Goal: Task Accomplishment & Management: Complete application form

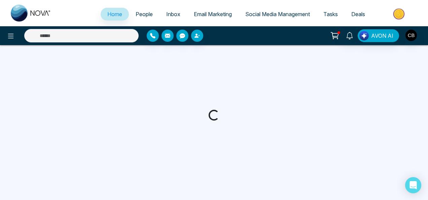
select select "*"
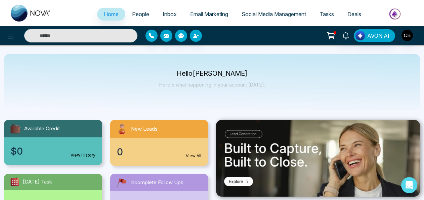
click at [200, 12] on span "Email Marketing" at bounding box center [209, 14] width 38 height 7
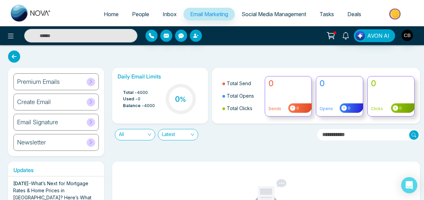
click at [74, 96] on div "Create Email" at bounding box center [55, 101] width 85 height 17
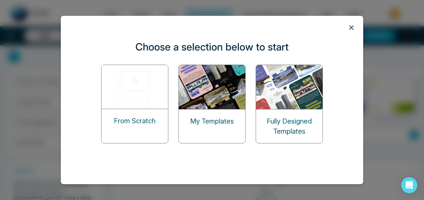
click at [292, 104] on img at bounding box center [289, 87] width 67 height 44
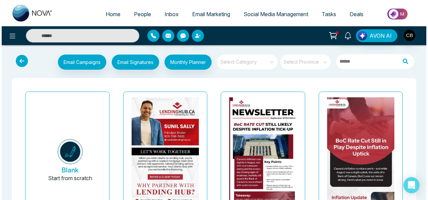
scroll to position [52, 0]
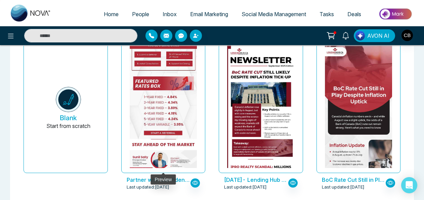
click at [164, 134] on img at bounding box center [163, 53] width 135 height 258
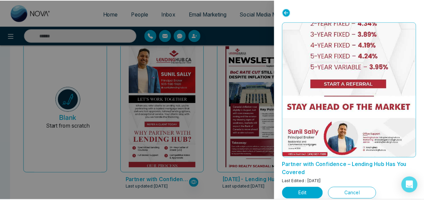
scroll to position [7, 0]
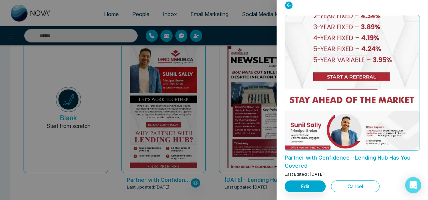
click at [339, 184] on button "Cancel" at bounding box center [355, 186] width 48 height 12
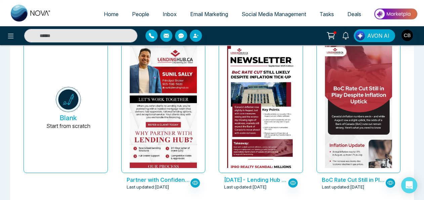
click at [332, 32] on icon at bounding box center [330, 35] width 9 height 9
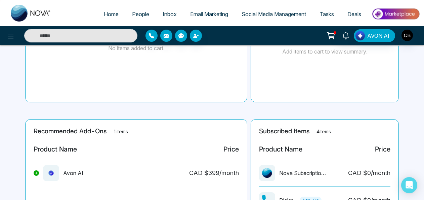
scroll to position [86, 0]
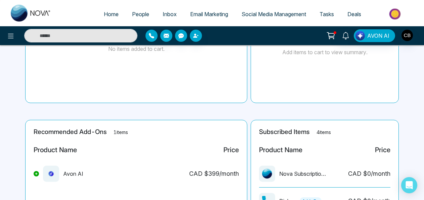
click at [214, 13] on span "Email Marketing" at bounding box center [209, 14] width 38 height 7
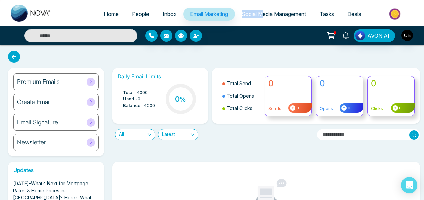
drag, startPoint x: 263, startPoint y: 7, endPoint x: 261, endPoint y: 16, distance: 9.1
click at [261, 16] on ul "Home People Inbox Email Marketing Social Media Management Tasks Deals" at bounding box center [239, 14] width 362 height 18
click at [261, 16] on span "Social Media Management" at bounding box center [274, 14] width 65 height 7
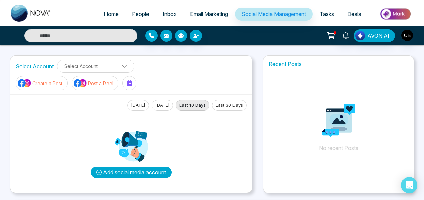
click at [150, 170] on button "Add social media account" at bounding box center [131, 171] width 81 height 11
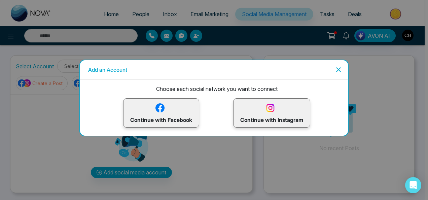
click at [280, 114] on p "Continue with Instagram" at bounding box center [271, 113] width 63 height 22
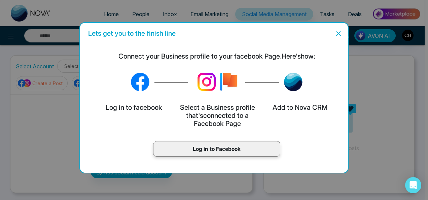
click at [340, 32] on icon "Close" at bounding box center [338, 34] width 8 height 8
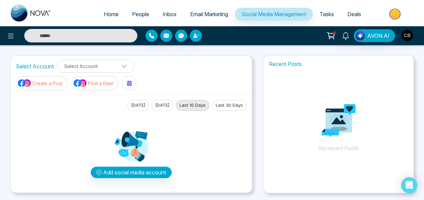
click at [202, 13] on span "Email Marketing" at bounding box center [209, 14] width 38 height 7
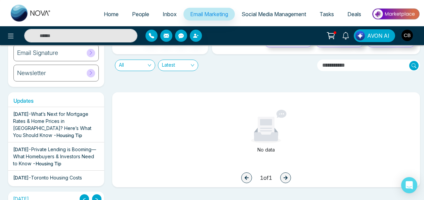
scroll to position [70, 0]
click at [23, 133] on span "What’s Next for Mortgage Rates & Home Prices in Canada? Here’s What You Should …" at bounding box center [52, 124] width 78 height 27
click at [79, 150] on span "Private Lending is Booming—What Homebuyers & Investors Need to Know" at bounding box center [54, 156] width 83 height 20
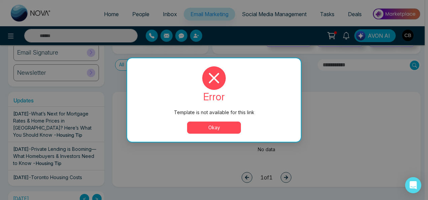
click at [199, 132] on button "Okay" at bounding box center [214, 127] width 54 height 12
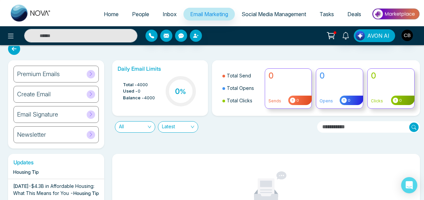
scroll to position [0, 0]
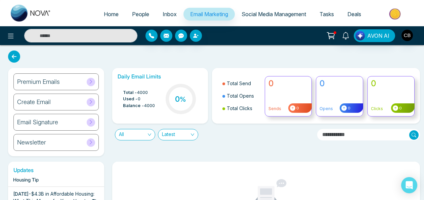
click at [73, 85] on div "Premium Emails" at bounding box center [55, 81] width 85 height 17
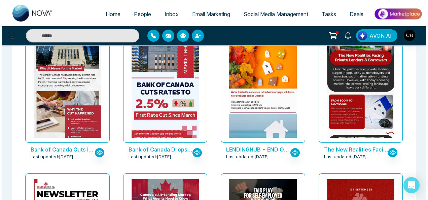
scroll to position [293, 0]
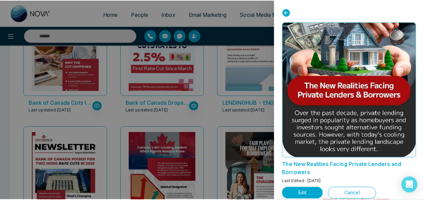
scroll to position [18, 0]
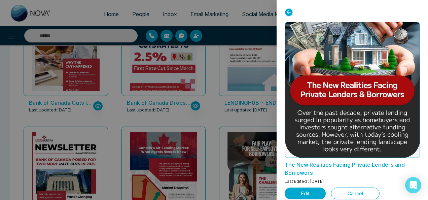
click at [206, 104] on div at bounding box center [214, 100] width 428 height 200
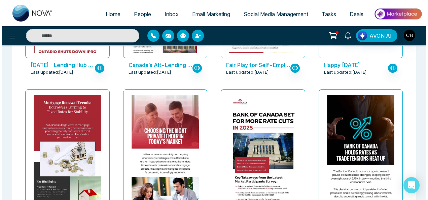
scroll to position [495, 0]
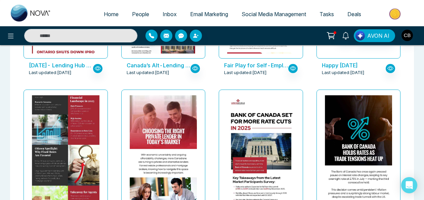
click at [65, 116] on img at bounding box center [65, 98] width 135 height 265
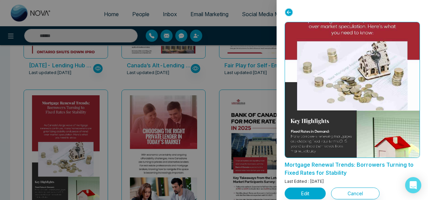
scroll to position [74, 0]
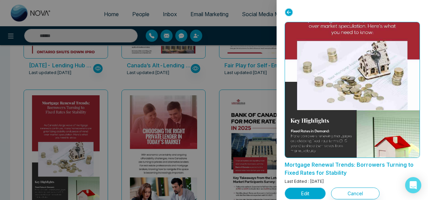
drag, startPoint x: 319, startPoint y: 106, endPoint x: 301, endPoint y: 195, distance: 91.2
click at [301, 195] on button "Edit" at bounding box center [304, 193] width 41 height 12
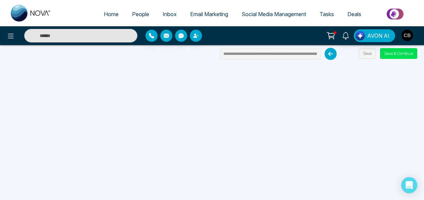
click at [328, 53] on icon at bounding box center [331, 54] width 12 height 12
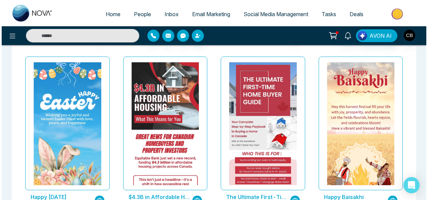
scroll to position [1679, 0]
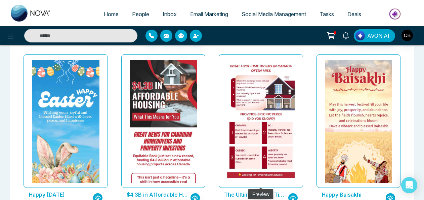
click at [239, 79] on img at bounding box center [261, 22] width 135 height 320
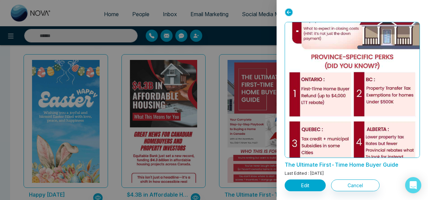
scroll to position [488, 0]
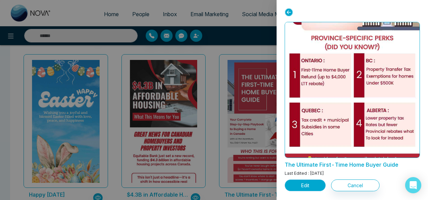
click at [302, 184] on button "Edit" at bounding box center [304, 185] width 41 height 12
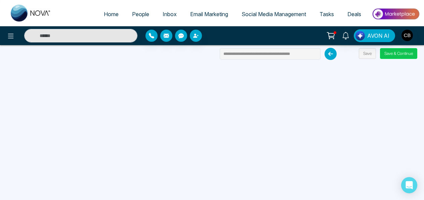
click at [389, 56] on button "Save & Continue" at bounding box center [398, 53] width 37 height 11
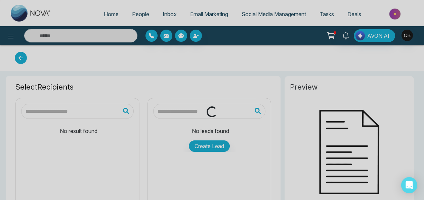
type input "**********"
drag, startPoint x: 389, startPoint y: 56, endPoint x: 308, endPoint y: 92, distance: 88.3
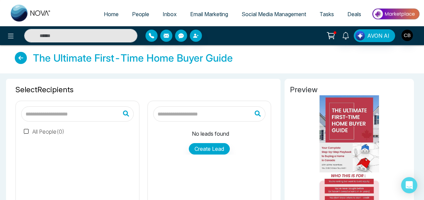
click at [212, 17] on span "Email Marketing" at bounding box center [209, 14] width 38 height 7
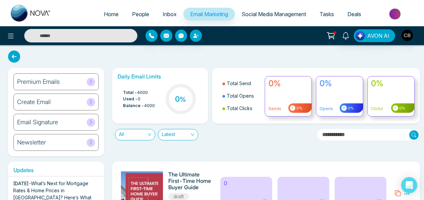
click at [77, 122] on div "Email Signature" at bounding box center [55, 122] width 85 height 17
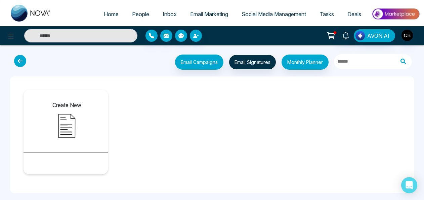
click at [77, 122] on img at bounding box center [67, 126] width 34 height 34
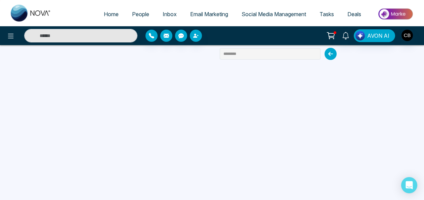
click at [331, 51] on icon at bounding box center [331, 54] width 12 height 12
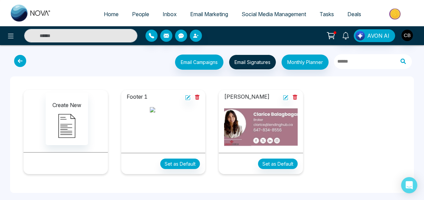
click at [238, 127] on img at bounding box center [261, 127] width 74 height 41
click at [285, 95] on icon at bounding box center [285, 97] width 5 height 5
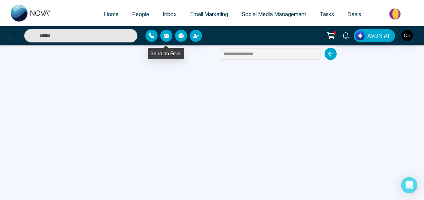
click at [166, 37] on icon "button" at bounding box center [166, 36] width 5 height 4
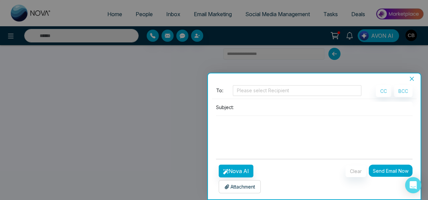
click at [414, 81] on button "Close" at bounding box center [411, 79] width 9 height 6
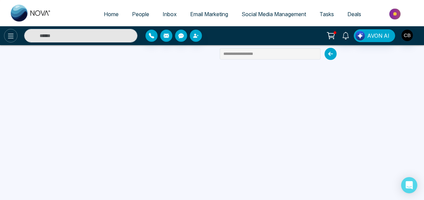
click at [7, 34] on icon at bounding box center [11, 36] width 8 height 8
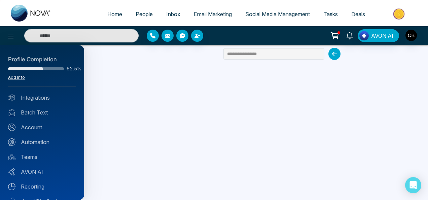
click at [15, 76] on link "Add Info" at bounding box center [16, 77] width 17 height 5
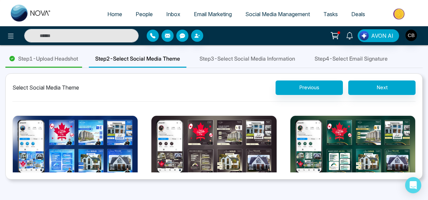
scroll to position [8, 0]
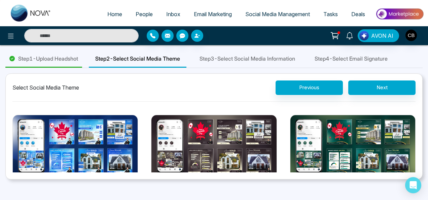
click at [244, 143] on img at bounding box center [213, 146] width 125 height 63
click at [244, 184] on button "Select Theme" at bounding box center [213, 191] width 67 height 15
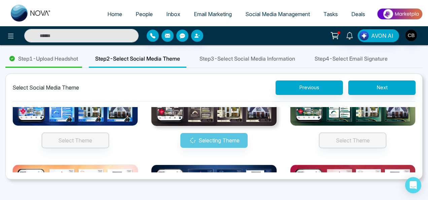
scroll to position [47, 0]
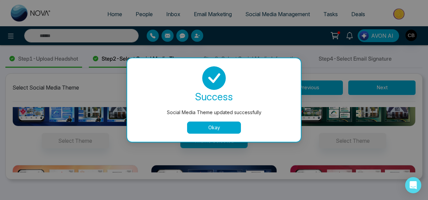
click at [218, 125] on button "Okay" at bounding box center [214, 127] width 54 height 12
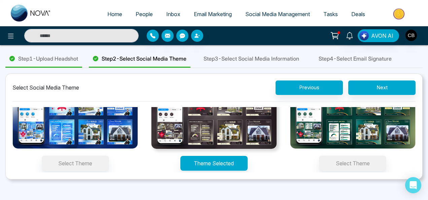
scroll to position [0, 0]
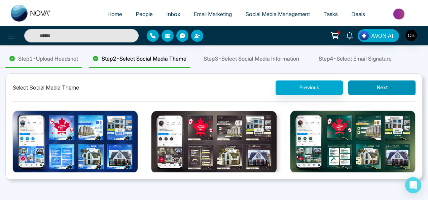
click at [367, 87] on button "Next" at bounding box center [381, 87] width 67 height 14
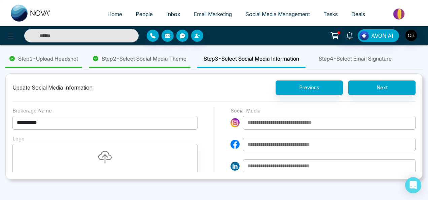
click at [287, 118] on input at bounding box center [329, 123] width 172 height 14
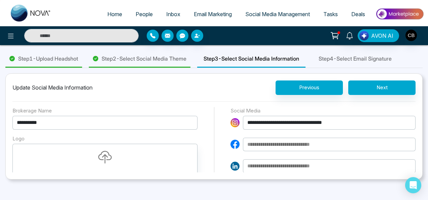
type input "**********"
click at [284, 141] on input at bounding box center [329, 144] width 172 height 14
type input "**********"
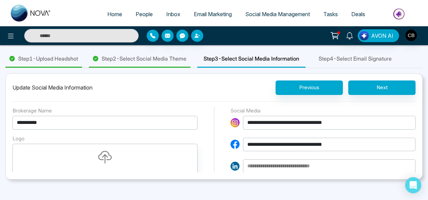
click at [265, 121] on input "**********" at bounding box center [329, 123] width 172 height 14
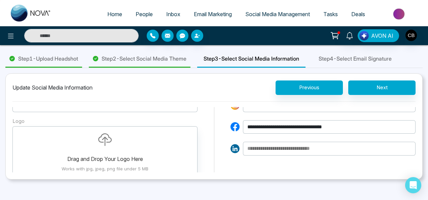
scroll to position [18, 0]
type input "**********"
click at [322, 149] on input at bounding box center [329, 148] width 172 height 14
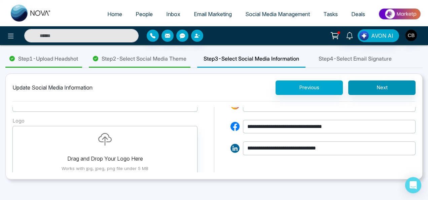
type input "**********"
click at [379, 84] on button "Next" at bounding box center [381, 87] width 67 height 14
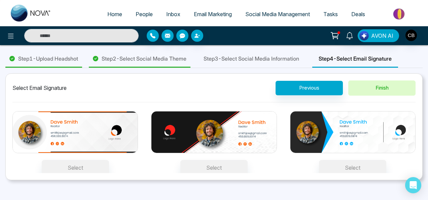
scroll to position [82, 0]
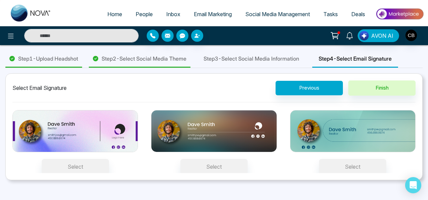
click at [317, 117] on img at bounding box center [352, 131] width 125 height 42
click at [319, 159] on button "Select" at bounding box center [352, 166] width 67 height 15
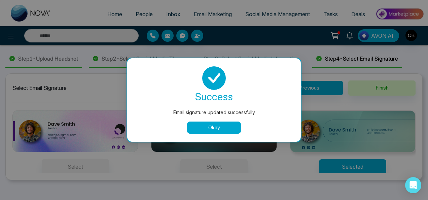
click at [225, 130] on button "Okay" at bounding box center [214, 127] width 54 height 12
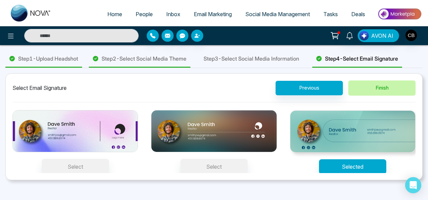
click at [361, 90] on button "Finish" at bounding box center [381, 87] width 67 height 15
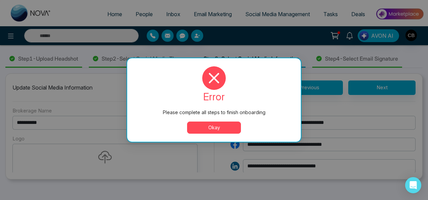
click at [202, 128] on button "Okay" at bounding box center [214, 127] width 54 height 12
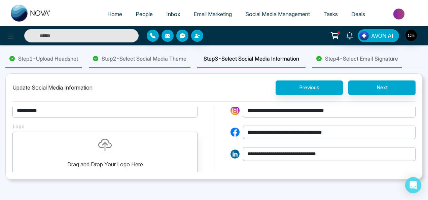
scroll to position [78, 0]
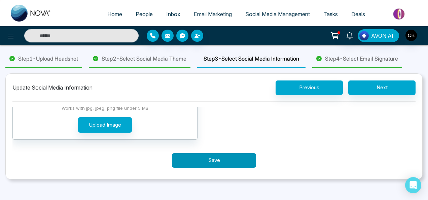
click at [217, 163] on button "Save" at bounding box center [214, 160] width 84 height 14
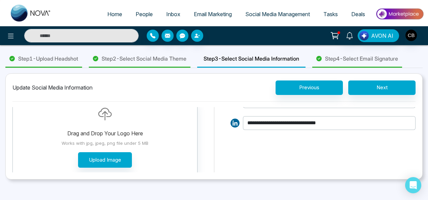
scroll to position [42, 0]
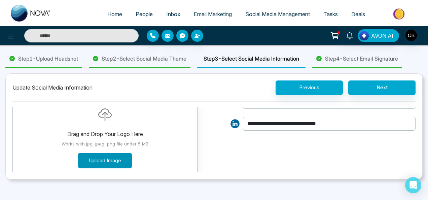
click at [97, 162] on button "Upload Image" at bounding box center [105, 161] width 54 height 16
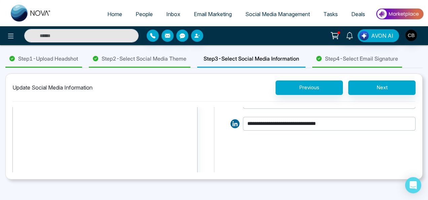
scroll to position [0, 0]
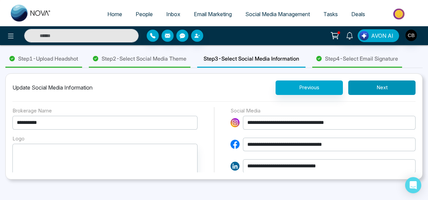
click at [398, 83] on button "Next" at bounding box center [381, 87] width 67 height 14
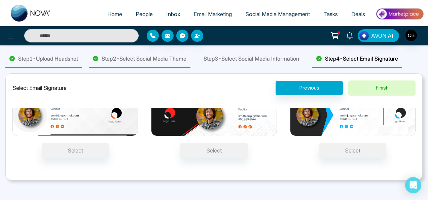
scroll to position [82, 0]
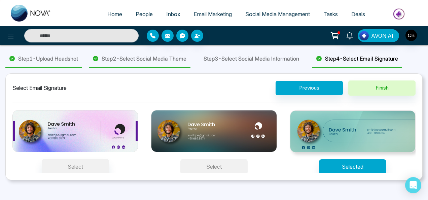
click at [204, 165] on button "Select" at bounding box center [213, 166] width 67 height 15
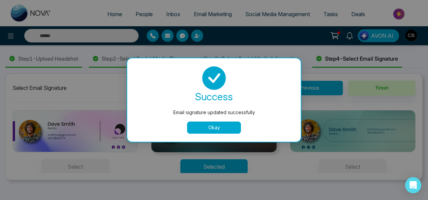
click at [223, 126] on button "Okay" at bounding box center [214, 127] width 54 height 12
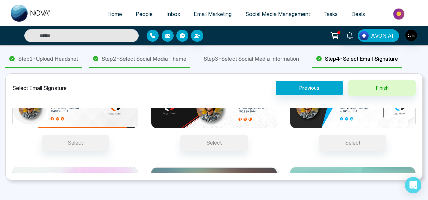
scroll to position [23, 0]
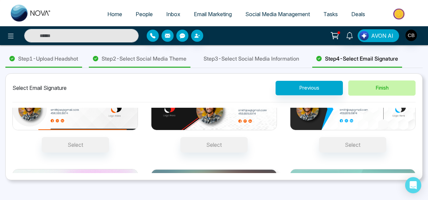
click at [385, 86] on button "Finish" at bounding box center [381, 87] width 67 height 15
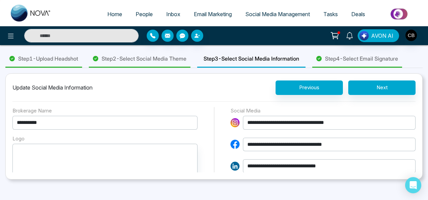
click at [230, 127] on div "**********" at bounding box center [322, 123] width 185 height 14
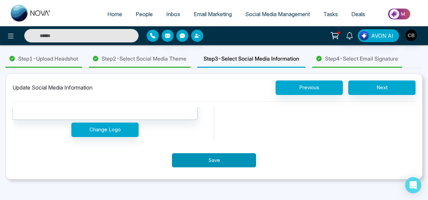
click at [206, 157] on button "Save" at bounding box center [214, 160] width 84 height 14
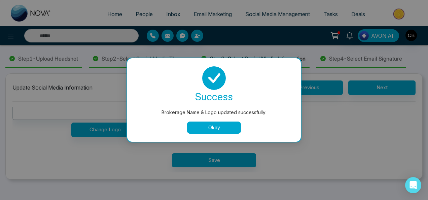
click at [227, 130] on button "Okay" at bounding box center [214, 127] width 54 height 12
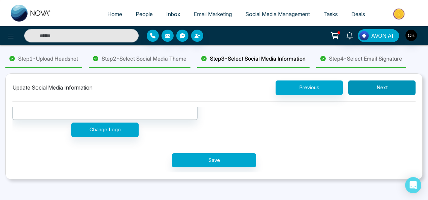
click at [368, 95] on button "Next" at bounding box center [381, 87] width 67 height 14
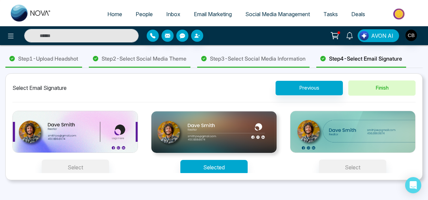
scroll to position [82, 0]
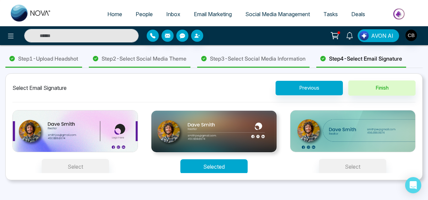
click at [230, 170] on button "Selected" at bounding box center [213, 166] width 67 height 15
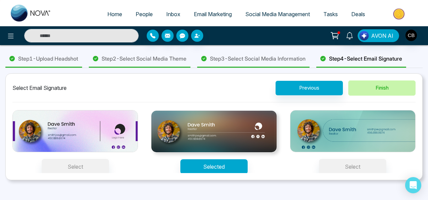
click at [364, 95] on button "Finish" at bounding box center [381, 87] width 67 height 15
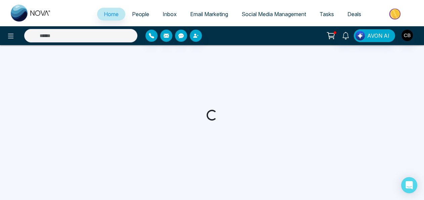
select select "*"
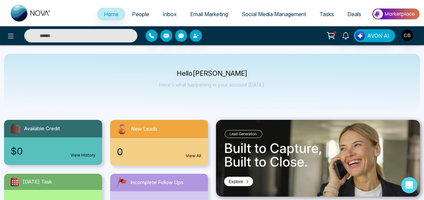
click at [200, 14] on span "Email Marketing" at bounding box center [209, 14] width 38 height 7
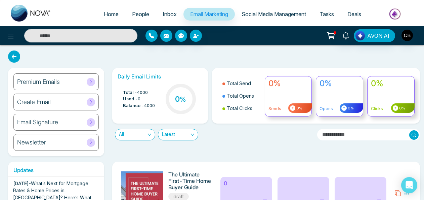
click at [75, 116] on div "Email Signature" at bounding box center [55, 122] width 85 height 17
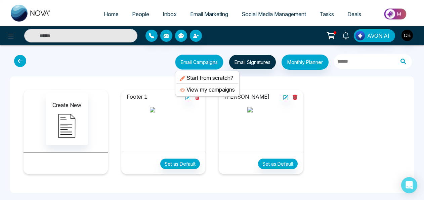
click at [208, 64] on button "Email Campaigns" at bounding box center [199, 61] width 48 height 15
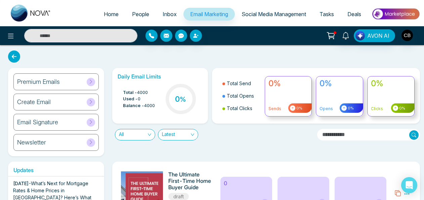
click at [85, 118] on div "Email Signature" at bounding box center [55, 122] width 85 height 17
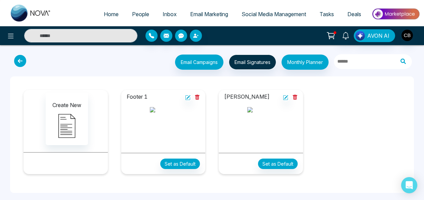
click at [293, 95] on icon at bounding box center [295, 96] width 4 height 5
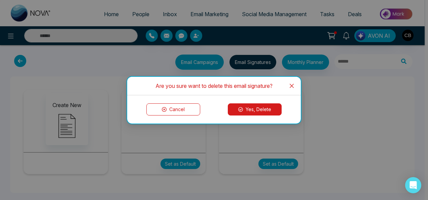
click at [258, 106] on button "Yes, Delete" at bounding box center [255, 109] width 54 height 12
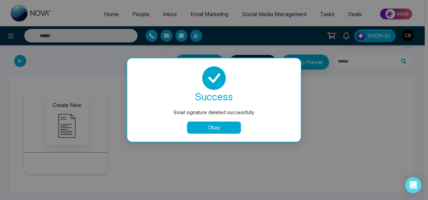
click at [198, 127] on button "Okay" at bounding box center [214, 127] width 54 height 12
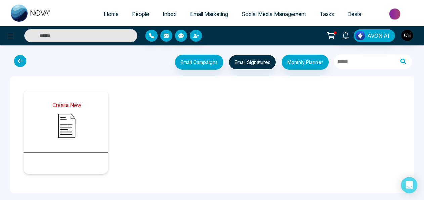
click at [62, 136] on img at bounding box center [67, 126] width 34 height 34
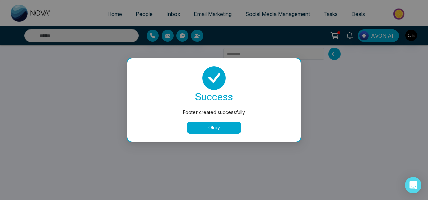
click at [224, 126] on button "Okay" at bounding box center [214, 127] width 54 height 12
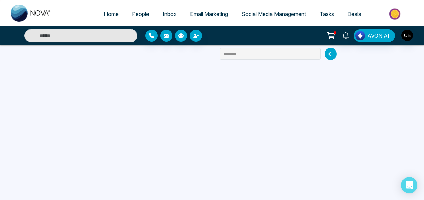
click at [330, 54] on icon at bounding box center [331, 54] width 12 height 12
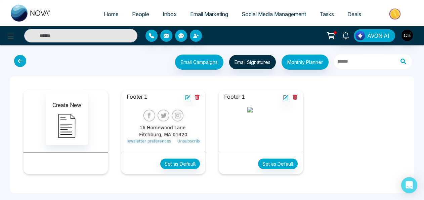
click at [296, 95] on icon at bounding box center [295, 96] width 4 height 5
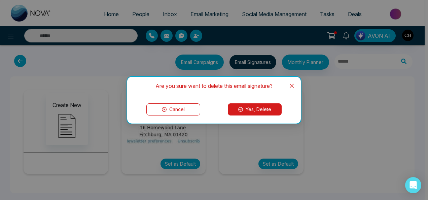
click at [275, 106] on button "Yes, Delete" at bounding box center [255, 109] width 54 height 12
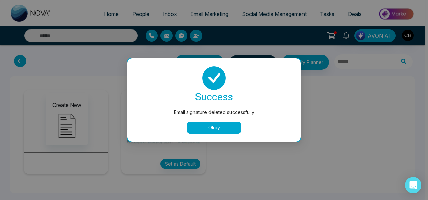
click at [224, 129] on button "Okay" at bounding box center [214, 127] width 54 height 12
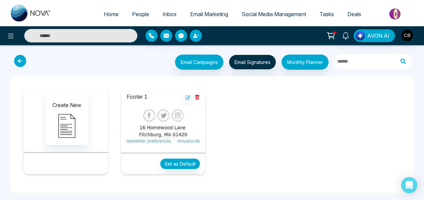
click at [94, 126] on div "Create New" at bounding box center [66, 118] width 74 height 52
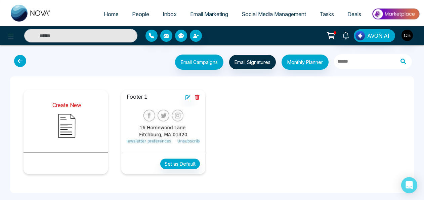
click at [73, 117] on img at bounding box center [67, 126] width 34 height 34
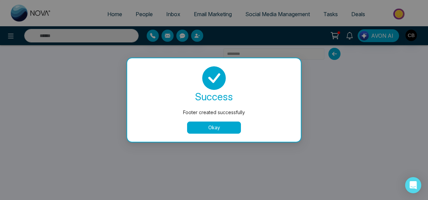
click at [221, 128] on button "Okay" at bounding box center [214, 127] width 54 height 12
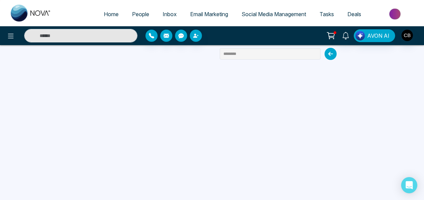
click at [334, 53] on icon at bounding box center [331, 54] width 12 height 12
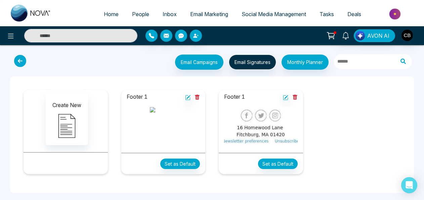
click at [197, 95] on icon at bounding box center [197, 96] width 4 height 5
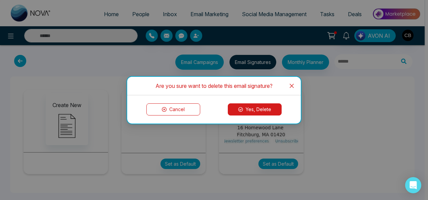
click at [248, 108] on button "Yes, Delete" at bounding box center [255, 109] width 54 height 12
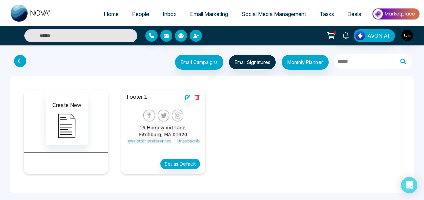
click at [210, 126] on div "Footer 1 Set as Default" at bounding box center [164, 134] width 98 height 95
click at [12, 42] on button at bounding box center [10, 35] width 13 height 13
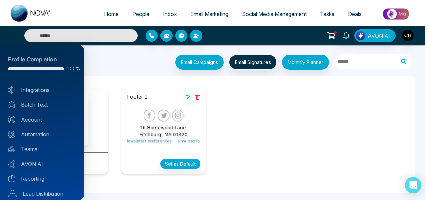
click at [196, 34] on div at bounding box center [214, 100] width 428 height 200
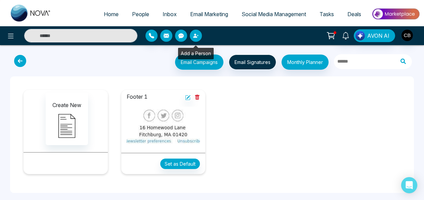
click at [196, 34] on icon "button" at bounding box center [195, 35] width 5 height 5
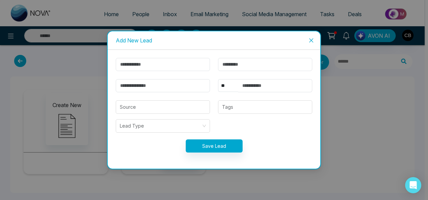
click at [315, 41] on span "Close" at bounding box center [311, 40] width 18 height 18
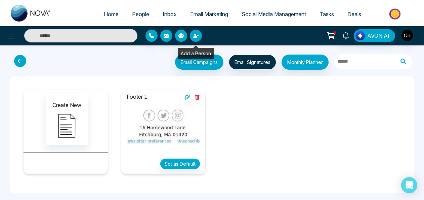
click at [193, 32] on button "button" at bounding box center [196, 36] width 12 height 12
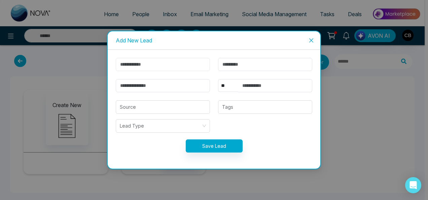
click at [182, 68] on input "text" at bounding box center [163, 64] width 94 height 13
type input "*"
type input "**********"
click at [158, 82] on input "email" at bounding box center [163, 85] width 94 height 13
type input "**********"
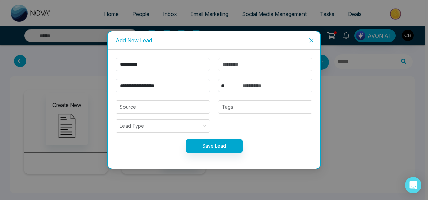
click at [255, 65] on input "text" at bounding box center [265, 64] width 94 height 13
type input "****"
click at [153, 66] on input "**********" at bounding box center [163, 64] width 94 height 13
type input "*****"
click at [263, 86] on input "text" at bounding box center [275, 85] width 74 height 13
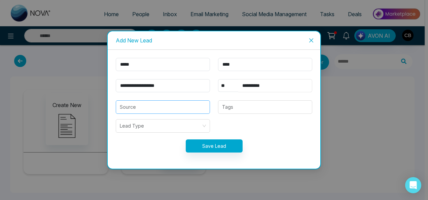
type input "**********"
click at [152, 101] on input "search" at bounding box center [163, 107] width 86 height 13
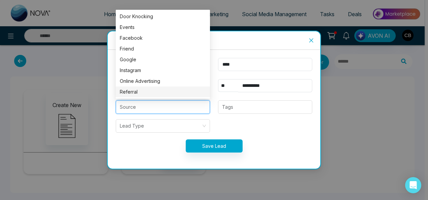
click at [144, 91] on div "Referral" at bounding box center [163, 91] width 86 height 7
type input "********"
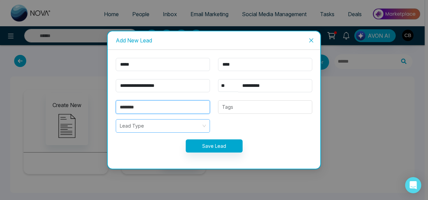
click at [153, 123] on input "search" at bounding box center [160, 125] width 81 height 13
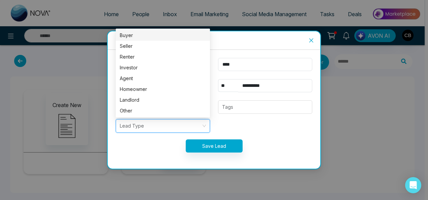
click at [126, 38] on div "Buyer" at bounding box center [163, 35] width 86 height 7
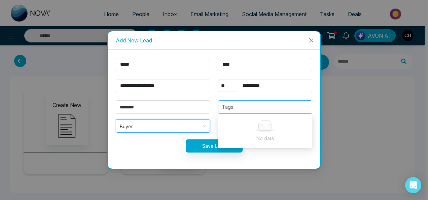
click at [237, 105] on div at bounding box center [265, 107] width 90 height 8
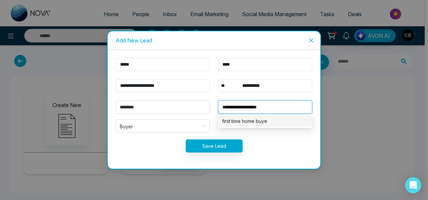
type input "**********"
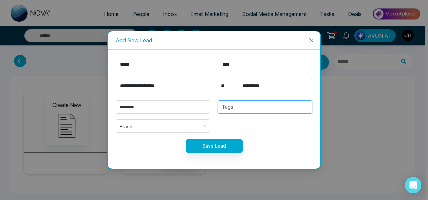
click at [222, 105] on div at bounding box center [222, 107] width 4 height 8
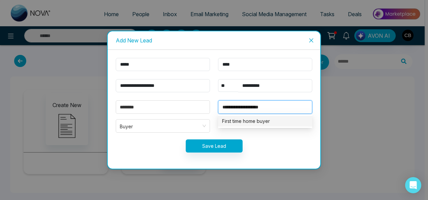
type input "**********"
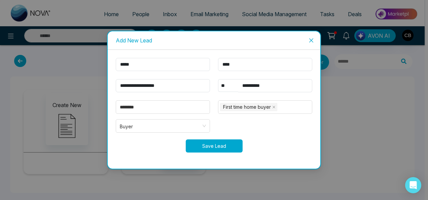
click at [230, 141] on button "Save Lead" at bounding box center [214, 145] width 57 height 13
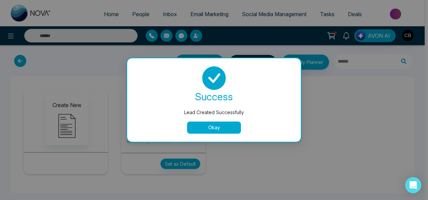
click at [226, 128] on button "Okay" at bounding box center [214, 127] width 54 height 12
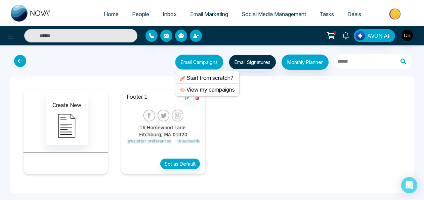
click at [205, 65] on button "Email Campaigns" at bounding box center [199, 61] width 48 height 15
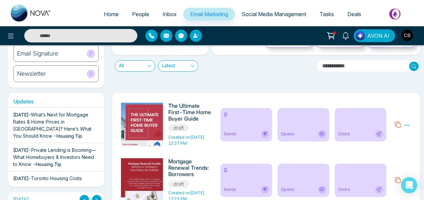
scroll to position [71, 0]
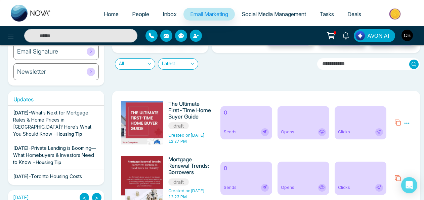
click at [265, 132] on icon at bounding box center [264, 131] width 5 height 5
click at [405, 123] on icon at bounding box center [407, 122] width 5 height 1
click at [392, 143] on link "Edit" at bounding box center [391, 143] width 8 height 6
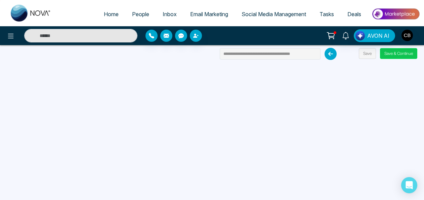
click at [399, 48] on button "Save & Continue" at bounding box center [398, 53] width 37 height 11
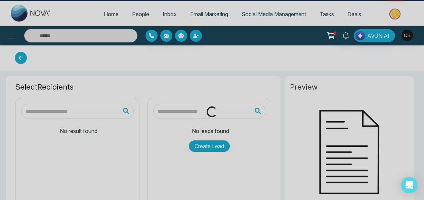
click at [402, 55] on div "Loading..." at bounding box center [212, 100] width 424 height 200
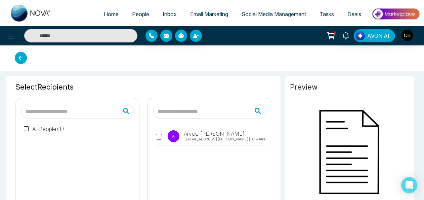
type input "**********"
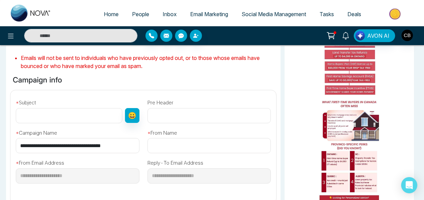
scroll to position [172, 0]
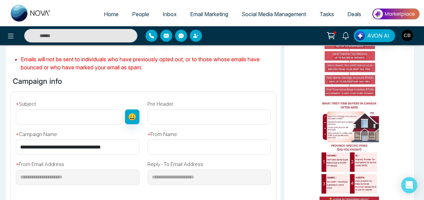
click at [53, 112] on input "text" at bounding box center [69, 116] width 107 height 15
drag, startPoint x: 128, startPoint y: 145, endPoint x: 12, endPoint y: 145, distance: 116.0
click at [12, 145] on div "**********" at bounding box center [78, 139] width 132 height 30
click at [48, 116] on input "text" at bounding box center [69, 116] width 107 height 15
paste input "**********"
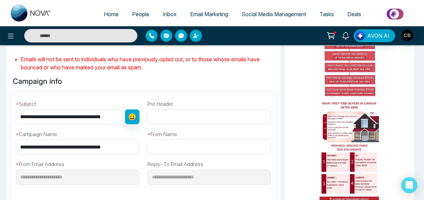
scroll to position [0, 3]
type input "**********"
click at [175, 148] on input "text" at bounding box center [210, 146] width 124 height 15
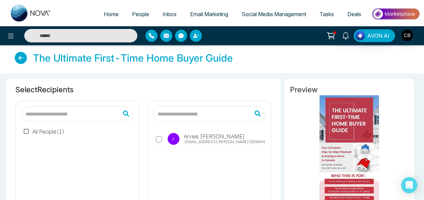
type input "**********"
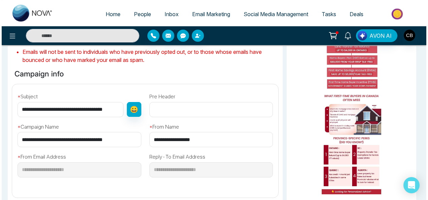
scroll to position [267, 0]
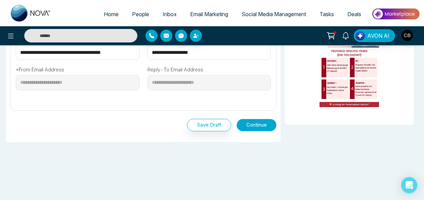
click at [248, 124] on button "Continue" at bounding box center [257, 125] width 40 height 12
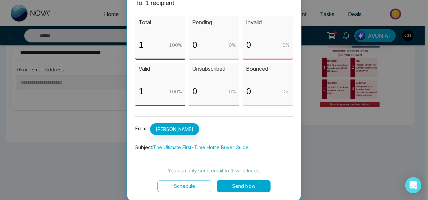
scroll to position [29, 0]
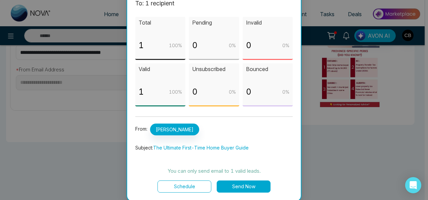
click at [251, 185] on button "Send Now" at bounding box center [243, 186] width 54 height 12
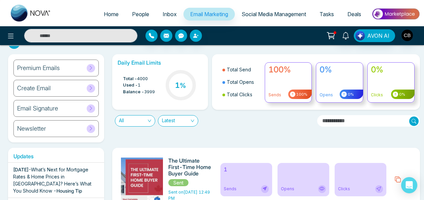
scroll to position [13, 0]
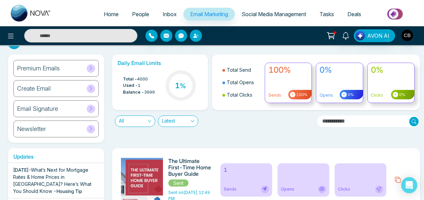
click at [76, 129] on div "Newsletter" at bounding box center [55, 128] width 85 height 17
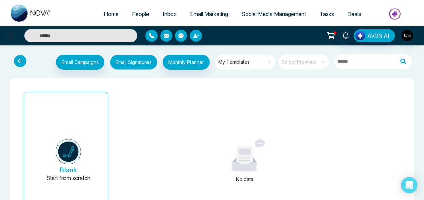
click at [136, 61] on button "Email Signatures" at bounding box center [133, 61] width 47 height 15
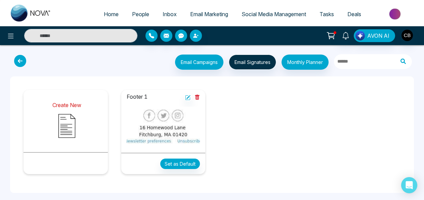
click at [78, 138] on img at bounding box center [67, 126] width 34 height 34
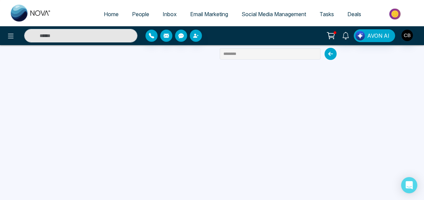
click at [156, 19] on link "Inbox" at bounding box center [170, 14] width 28 height 13
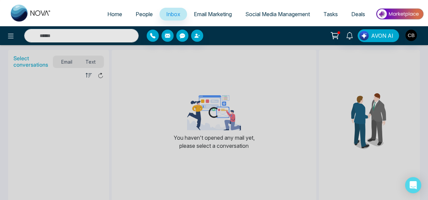
click at [140, 17] on link "People" at bounding box center [144, 14] width 31 height 13
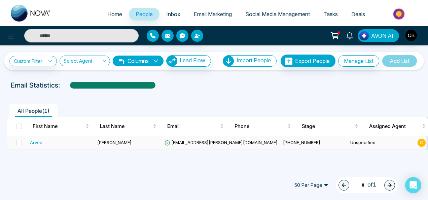
click at [347, 144] on td "Unspecified" at bounding box center [380, 143] width 67 height 14
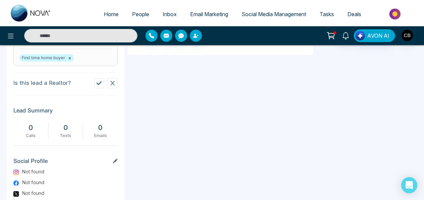
scroll to position [292, 0]
click at [116, 158] on icon at bounding box center [115, 160] width 5 height 5
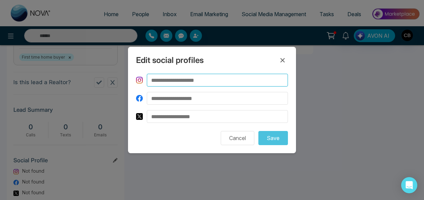
click at [194, 80] on input at bounding box center [217, 80] width 141 height 13
type input "**********"
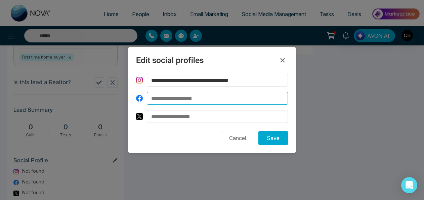
click at [190, 99] on input at bounding box center [217, 98] width 141 height 13
type input "**********"
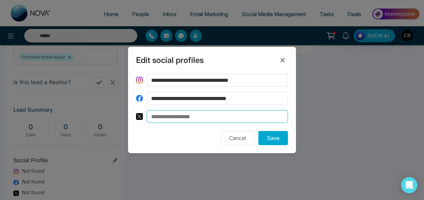
click at [186, 117] on input at bounding box center [217, 116] width 141 height 13
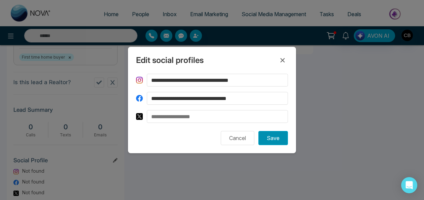
click at [268, 140] on button "Save" at bounding box center [273, 138] width 30 height 14
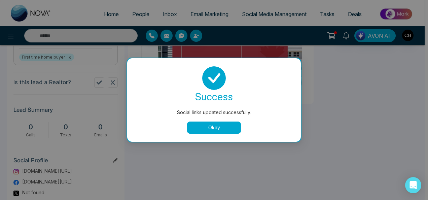
click at [227, 126] on button "Okay" at bounding box center [214, 127] width 54 height 12
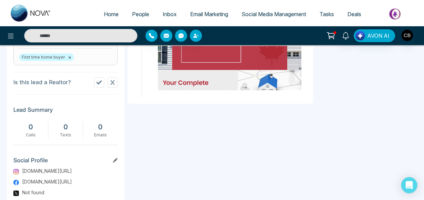
scroll to position [356, 0]
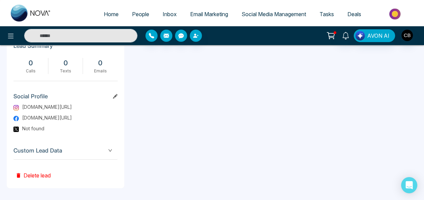
click at [105, 151] on span "Custom Lead Data" at bounding box center [65, 150] width 104 height 9
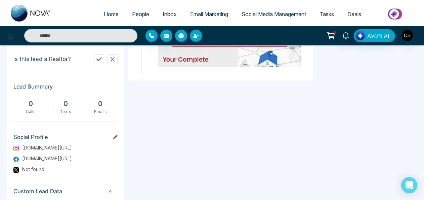
scroll to position [316, 0]
click at [116, 134] on icon at bounding box center [115, 136] width 5 height 5
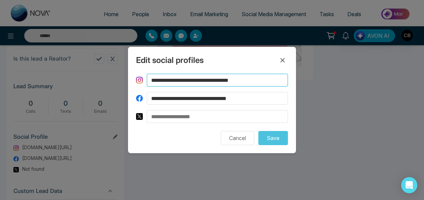
click at [267, 81] on input "**********" at bounding box center [217, 80] width 141 height 13
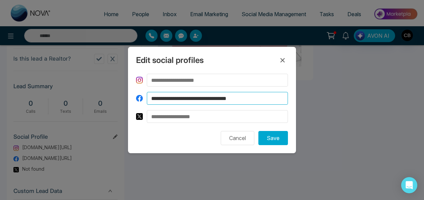
click at [278, 99] on input "**********" at bounding box center [217, 98] width 141 height 13
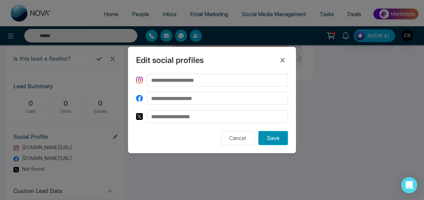
click at [279, 138] on button "Save" at bounding box center [273, 138] width 30 height 14
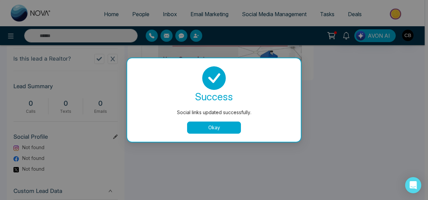
click at [204, 124] on button "Okay" at bounding box center [214, 127] width 54 height 12
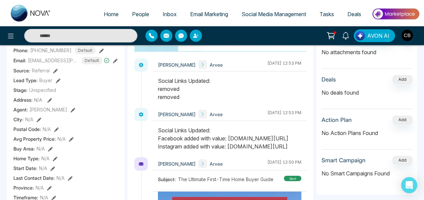
scroll to position [25, 0]
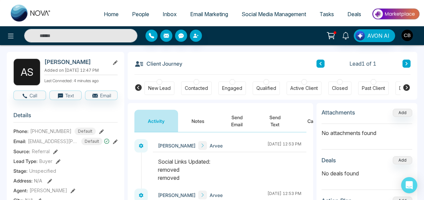
click at [275, 122] on button "Send Text" at bounding box center [275, 121] width 38 height 22
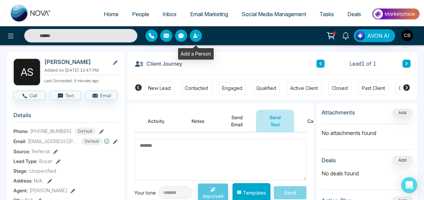
click at [196, 37] on icon "button" at bounding box center [195, 36] width 4 height 4
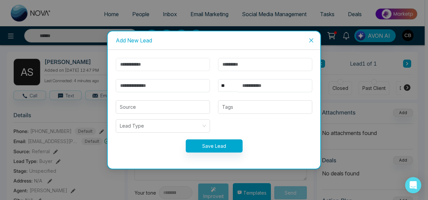
click at [188, 61] on input "text" at bounding box center [163, 64] width 94 height 13
type input "*****"
type input "**********"
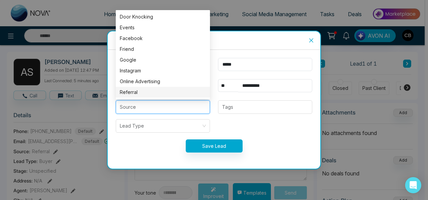
click at [167, 92] on div "Referral" at bounding box center [163, 91] width 86 height 7
type input "********"
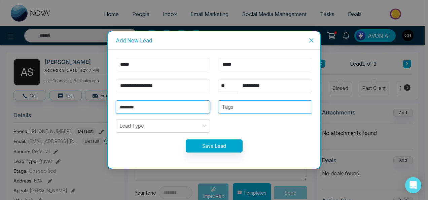
click at [236, 107] on div at bounding box center [265, 107] width 90 height 8
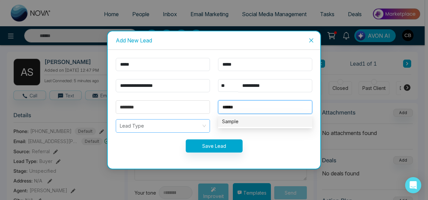
type input "******"
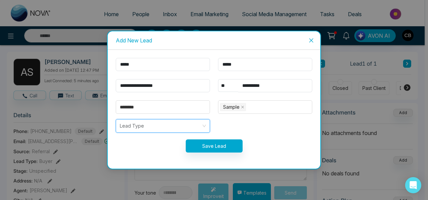
click at [144, 127] on input "search" at bounding box center [160, 125] width 81 height 13
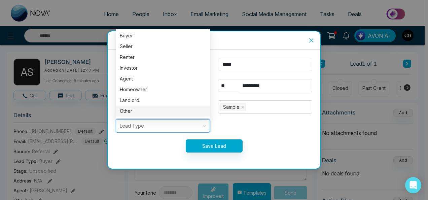
click at [138, 109] on div "Other" at bounding box center [163, 110] width 86 height 7
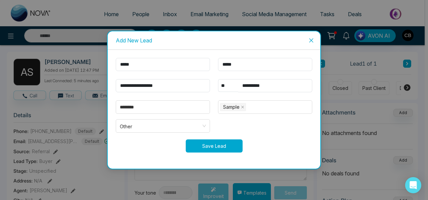
click at [237, 143] on button "Save Lead" at bounding box center [214, 145] width 57 height 13
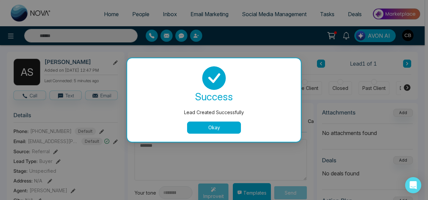
click at [224, 130] on button "Okay" at bounding box center [214, 127] width 54 height 12
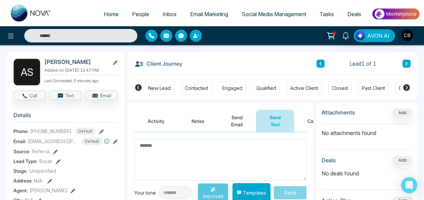
click at [208, 14] on span "Email Marketing" at bounding box center [209, 14] width 38 height 7
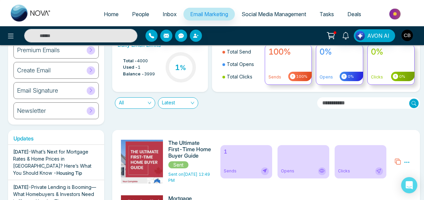
scroll to position [117, 0]
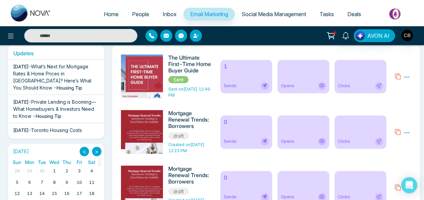
click at [258, 89] on div "Sends" at bounding box center [246, 86] width 45 height 8
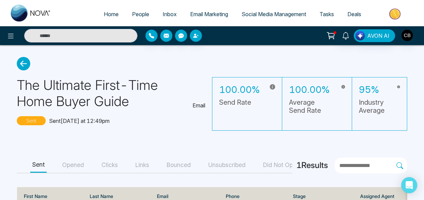
scroll to position [43, 0]
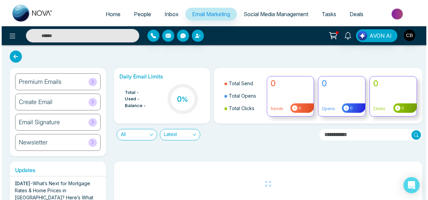
scroll to position [55, 0]
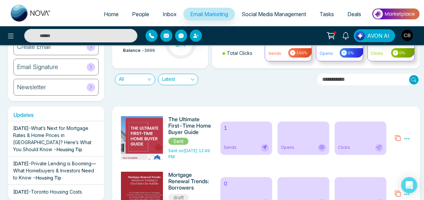
click at [407, 137] on icon at bounding box center [407, 138] width 6 height 6
click at [400, 138] on icon at bounding box center [398, 137] width 7 height 7
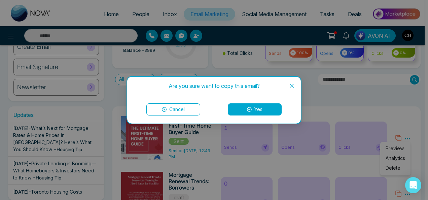
click at [293, 84] on icon "close" at bounding box center [291, 85] width 4 height 4
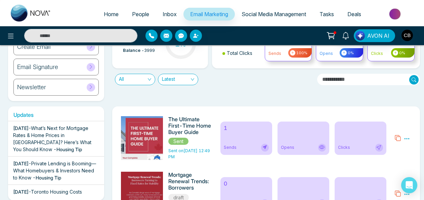
click at [178, 130] on h6 "The Ultimate First-Time Home Buyer Guide" at bounding box center [190, 125] width 44 height 19
click at [406, 138] on icon at bounding box center [407, 138] width 6 height 6
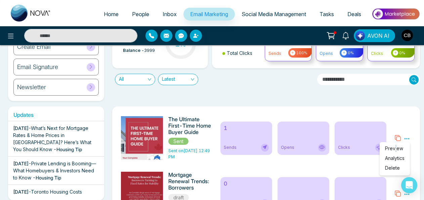
click at [394, 149] on li "Preview" at bounding box center [394, 150] width 19 height 10
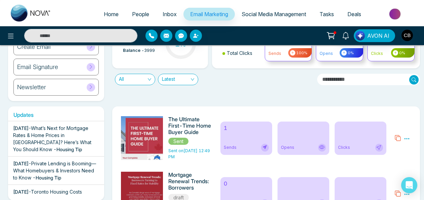
click at [394, 149] on div "Preview Analytics Delete" at bounding box center [403, 138] width 25 height 44
click at [406, 137] on icon at bounding box center [407, 138] width 6 height 6
click at [407, 139] on icon at bounding box center [407, 138] width 6 height 6
click at [394, 148] on span "Preview" at bounding box center [394, 148] width 18 height 6
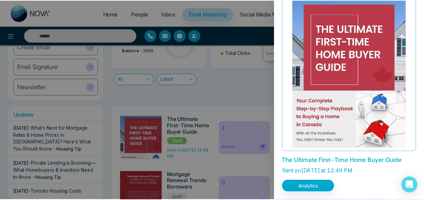
scroll to position [0, 0]
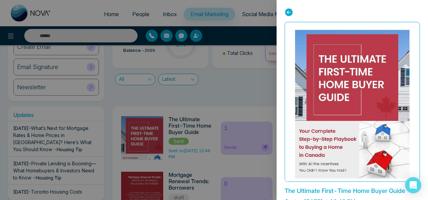
click at [249, 81] on div at bounding box center [214, 100] width 428 height 200
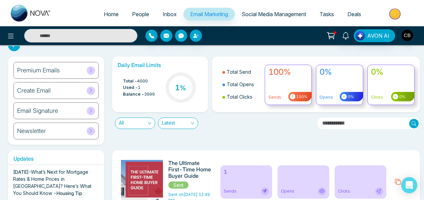
scroll to position [19, 0]
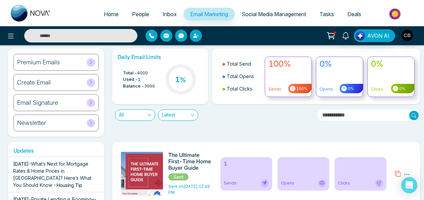
click at [202, 12] on span "Email Marketing" at bounding box center [209, 14] width 38 height 7
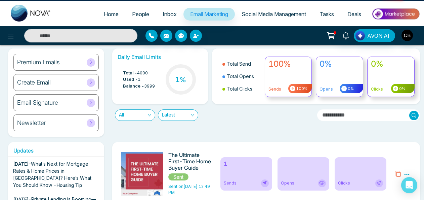
scroll to position [0, 0]
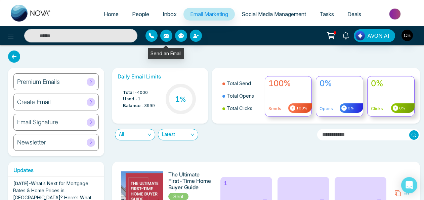
click at [169, 32] on button "button" at bounding box center [166, 36] width 12 height 12
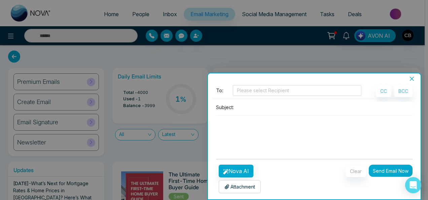
click at [411, 79] on icon "close" at bounding box center [411, 79] width 4 height 4
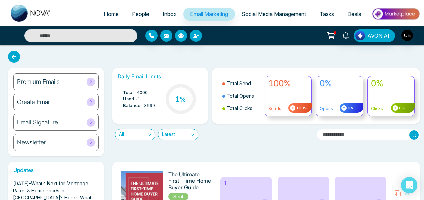
scroll to position [91, 0]
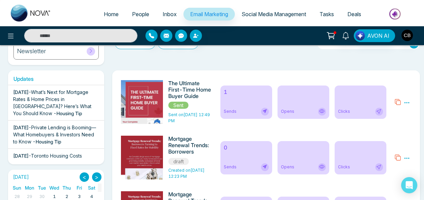
click at [264, 111] on icon at bounding box center [265, 111] width 4 height 4
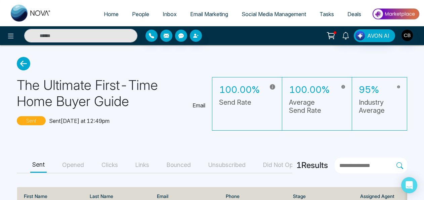
click at [22, 65] on icon at bounding box center [23, 63] width 13 height 13
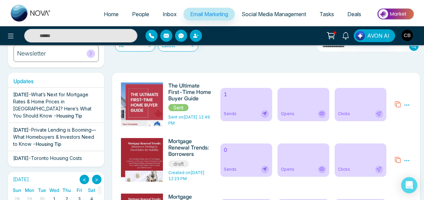
scroll to position [89, 0]
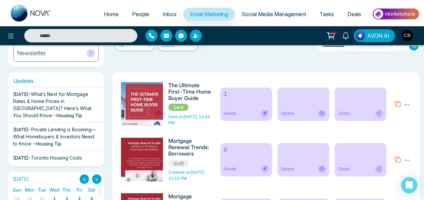
click at [222, 107] on div "1 Sends" at bounding box center [247, 103] width 52 height 33
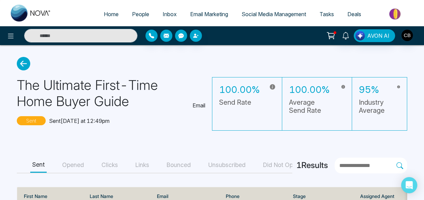
click at [26, 65] on icon at bounding box center [23, 63] width 13 height 13
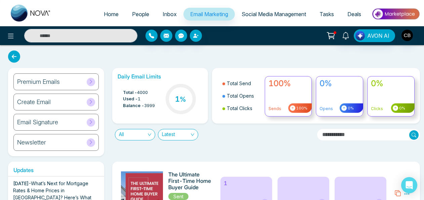
click at [134, 11] on span "People" at bounding box center [140, 14] width 17 height 7
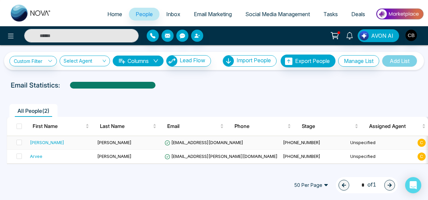
click at [152, 143] on td "reyes" at bounding box center [127, 143] width 67 height 14
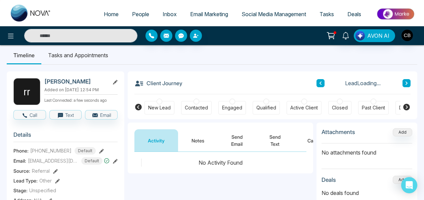
scroll to position [6, 0]
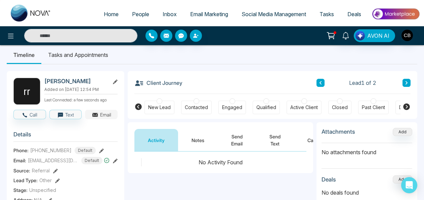
click at [111, 110] on button "Email" at bounding box center [101, 114] width 33 height 9
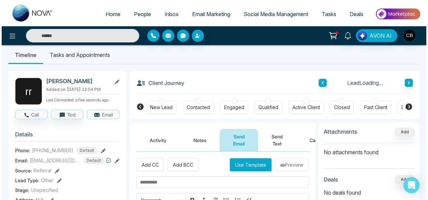
scroll to position [65, 0]
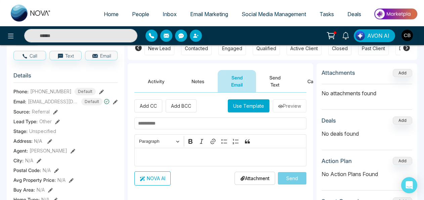
click at [257, 103] on button "Use Template" at bounding box center [249, 105] width 42 height 13
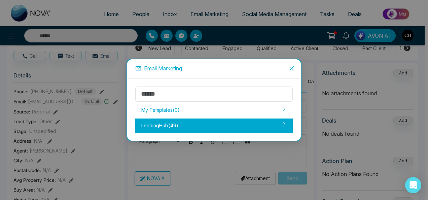
click at [214, 125] on div "LendingHub ( 49 )" at bounding box center [213, 125] width 157 height 14
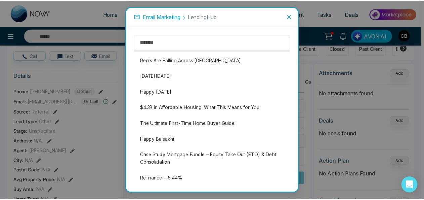
scroll to position [678, 0]
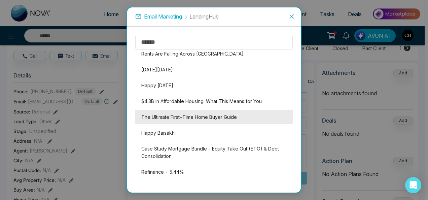
click at [220, 114] on li "The Ultimate First-Time Home Buyer Guide" at bounding box center [213, 117] width 157 height 14
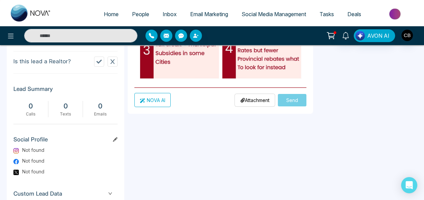
scroll to position [321, 0]
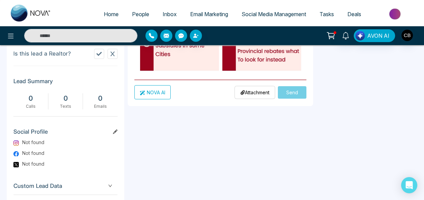
click at [158, 94] on button "NOVA AI" at bounding box center [152, 92] width 36 height 14
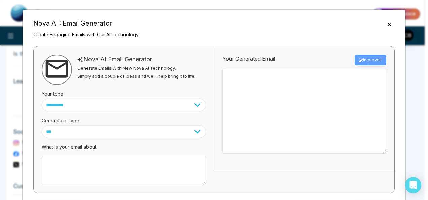
click at [386, 25] on icon "Close" at bounding box center [389, 24] width 7 height 7
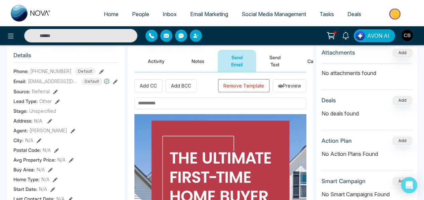
scroll to position [85, 0]
click at [202, 98] on input "text" at bounding box center [220, 103] width 172 height 12
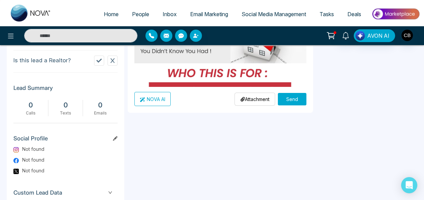
scroll to position [45, 0]
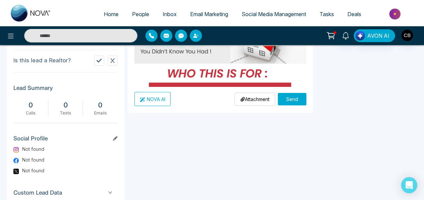
type input "**********"
click at [288, 99] on button "Send" at bounding box center [292, 99] width 29 height 12
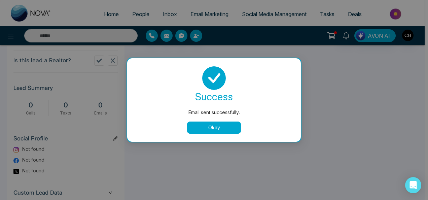
click at [236, 124] on button "Okay" at bounding box center [214, 127] width 54 height 12
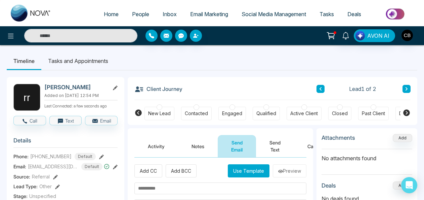
click at [104, 12] on span "Home" at bounding box center [111, 14] width 15 height 7
select select "*"
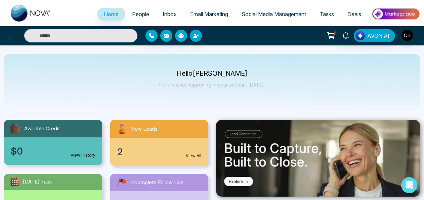
click at [132, 11] on span "People" at bounding box center [140, 14] width 17 height 7
